Goal: Check status: Check status

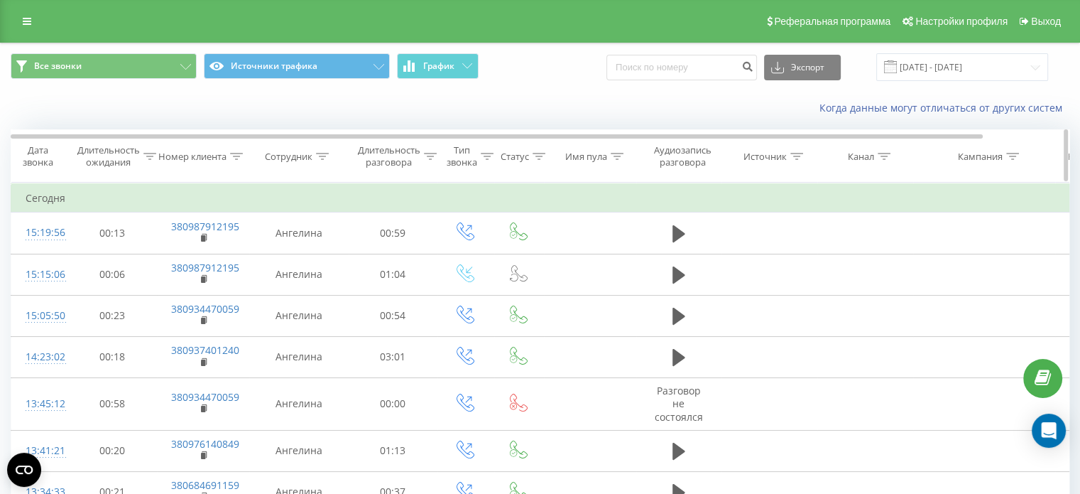
click at [240, 155] on icon at bounding box center [237, 156] width 13 height 7
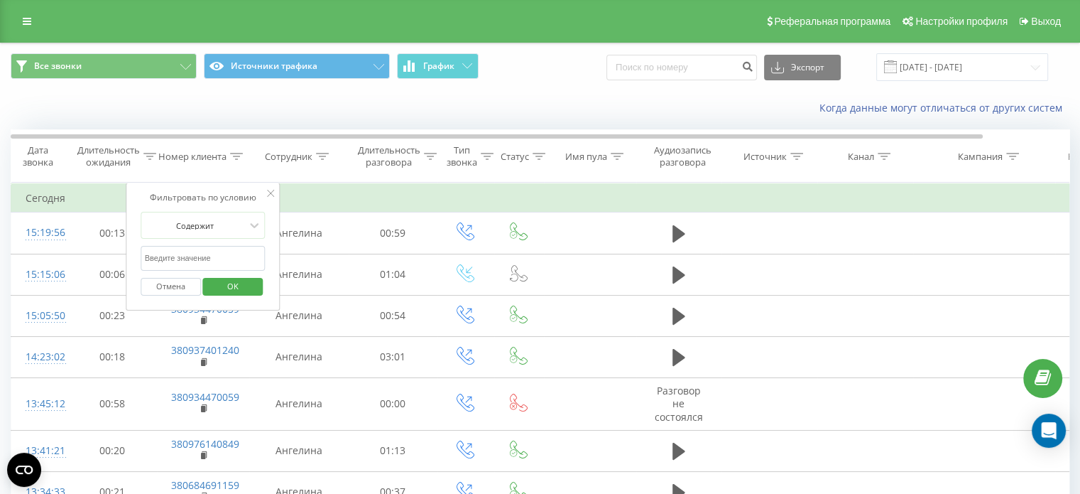
click at [245, 259] on input "text" at bounding box center [203, 258] width 125 height 25
paste input "380980035511"
type input "380980035511"
click at [234, 288] on span "OK" at bounding box center [233, 286] width 40 height 22
